Goal: Information Seeking & Learning: Learn about a topic

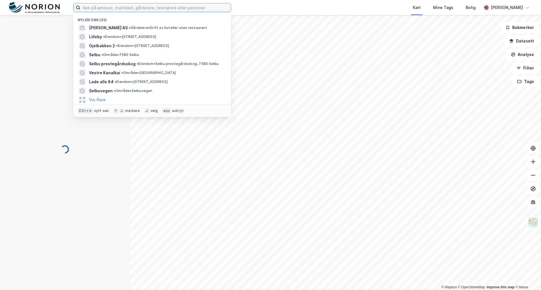
click at [100, 6] on input at bounding box center [155, 7] width 150 height 8
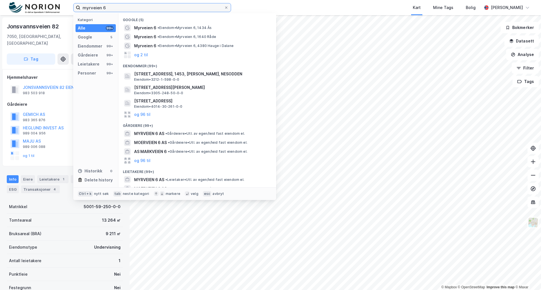
click at [101, 8] on input "myrveien 6" at bounding box center [152, 7] width 144 height 8
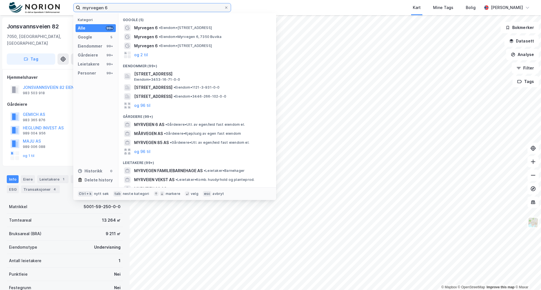
drag, startPoint x: 112, startPoint y: 8, endPoint x: 70, endPoint y: 8, distance: 42.8
click at [70, 8] on div "myrvegen 6 Kategori Alle 99+ Google 5 Eiendommer 99+ Gårdeiere 99+ Leietakere 9…" at bounding box center [270, 7] width 541 height 15
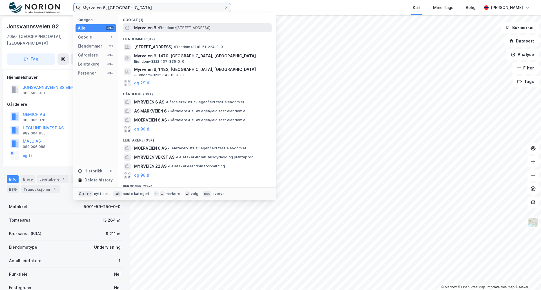
type input "Myrveien 6, [GEOGRAPHIC_DATA]"
click at [175, 28] on span "• Eiendom • [STREET_ADDRESS]" at bounding box center [183, 28] width 53 height 5
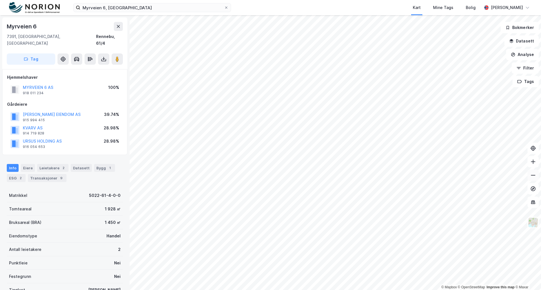
click at [532, 176] on icon at bounding box center [533, 176] width 6 height 6
click at [533, 223] on img at bounding box center [533, 222] width 11 height 11
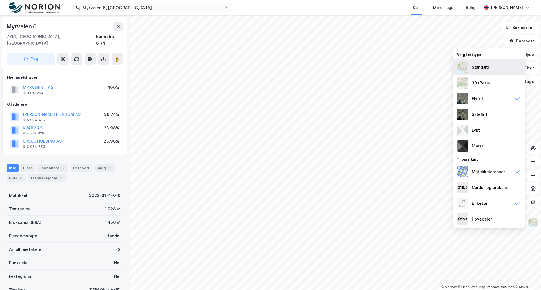
click at [478, 67] on div "Standard" at bounding box center [479, 67] width 17 height 7
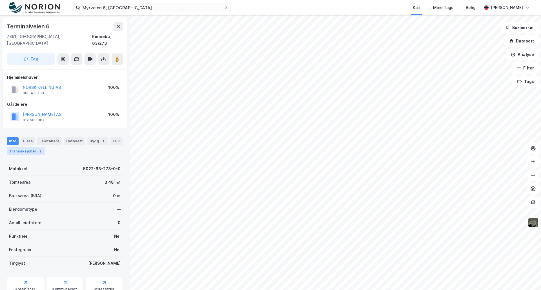
click at [30, 148] on div "Transaksjoner 2" at bounding box center [26, 152] width 39 height 8
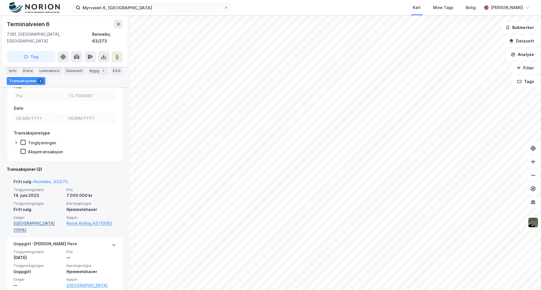
scroll to position [95, 0]
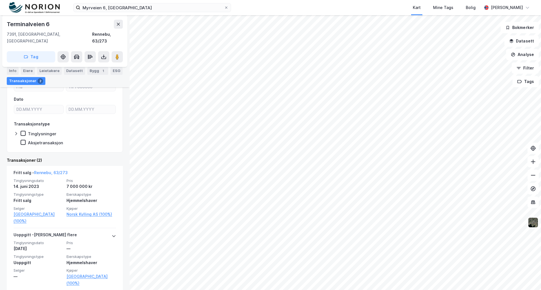
click at [531, 225] on img at bounding box center [533, 222] width 11 height 11
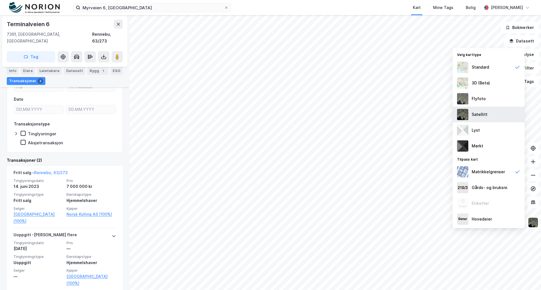
click at [464, 114] on img at bounding box center [462, 114] width 11 height 11
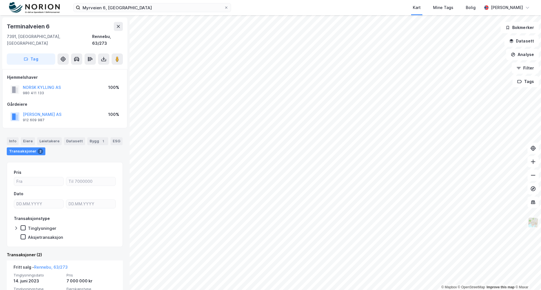
click at [533, 226] on img at bounding box center [533, 222] width 11 height 11
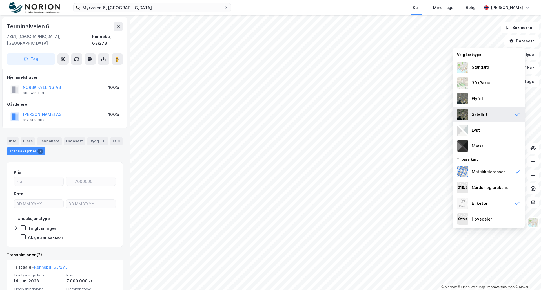
click at [475, 111] on div "Satellitt" at bounding box center [488, 115] width 72 height 16
click at [475, 99] on div "Flyfoto" at bounding box center [478, 98] width 14 height 7
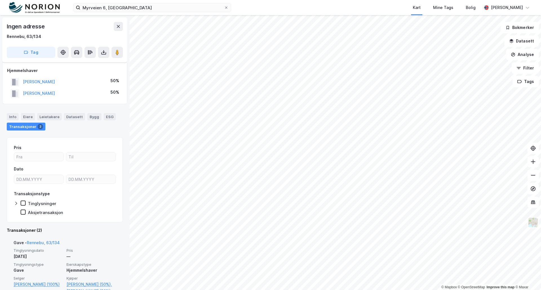
scroll to position [28, 0]
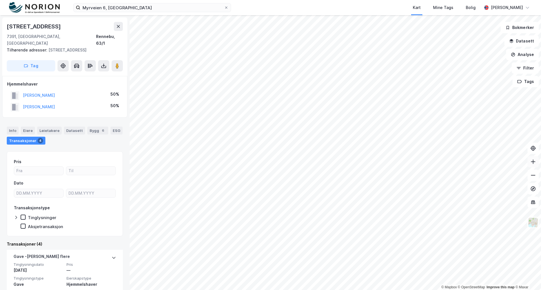
click at [530, 161] on icon at bounding box center [533, 162] width 6 height 6
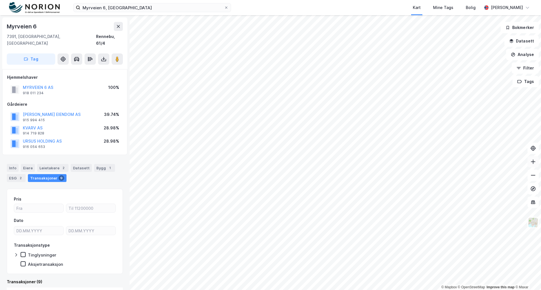
click at [533, 163] on icon at bounding box center [533, 162] width 1 height 5
click at [310, 290] on html "Myrveien 6, Berkåk Kart Mine Tags Bolig [PERSON_NAME] © Mapbox © OpenStreetMap …" at bounding box center [270, 145] width 541 height 290
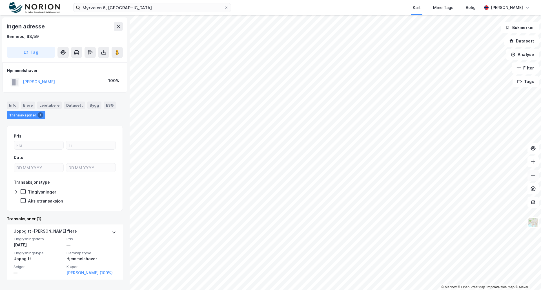
click at [530, 178] on icon at bounding box center [533, 176] width 6 height 6
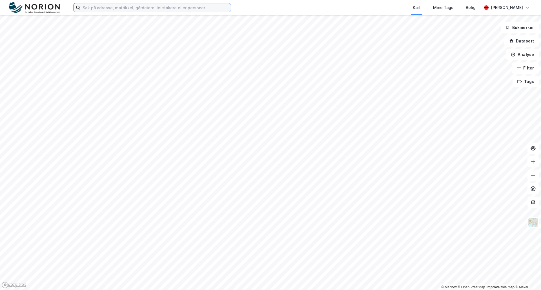
click at [126, 6] on input at bounding box center [155, 7] width 150 height 8
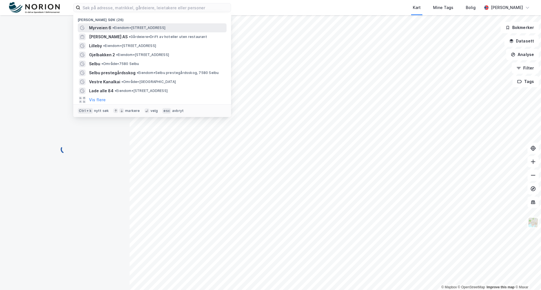
click at [110, 26] on span "Myrveien 6" at bounding box center [100, 28] width 22 height 7
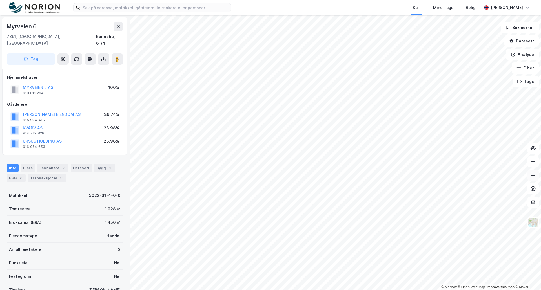
click at [531, 177] on icon at bounding box center [533, 176] width 6 height 6
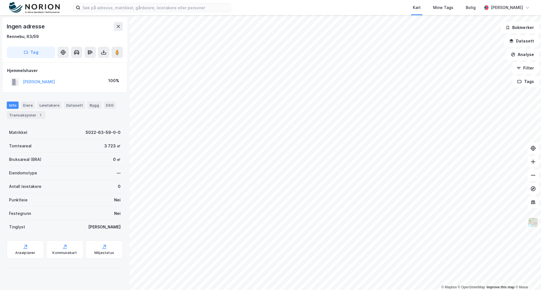
click at [319, 290] on html "Kart Mine Tags Bolig Rune Husby © Mapbox © OpenStreetMap Improve this map © Max…" at bounding box center [270, 145] width 541 height 290
